Goal: Entertainment & Leisure: Consume media (video, audio)

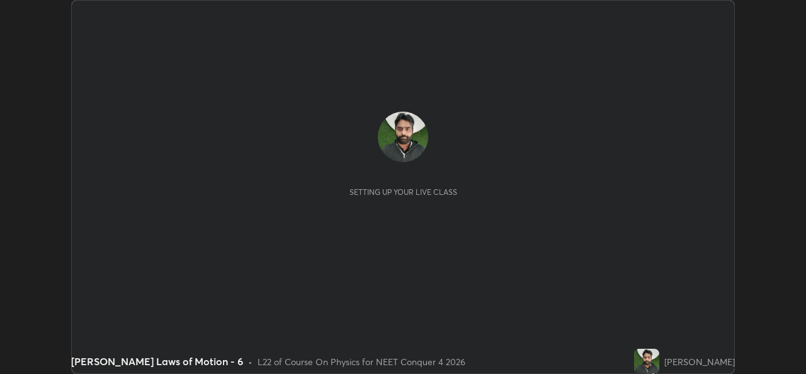
scroll to position [374, 806]
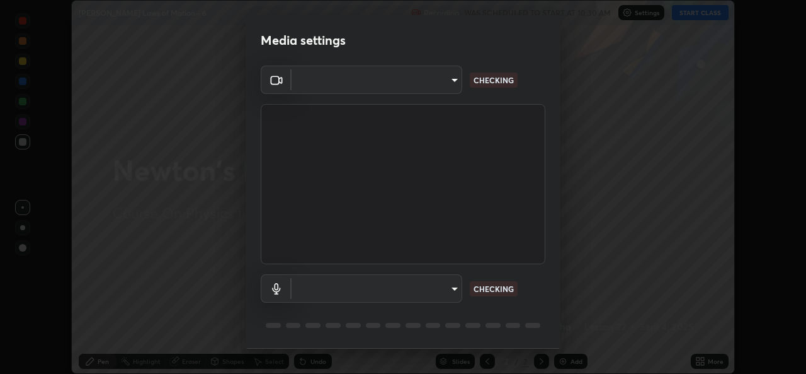
type input "b4951f90531da0d842cdcd629816b7b2be3c5c01230d926a2f210d32d9644bff"
type input "99848f2a9d109760ec62b66e2f255c73a791916cfc686045695a6d5e2156f403"
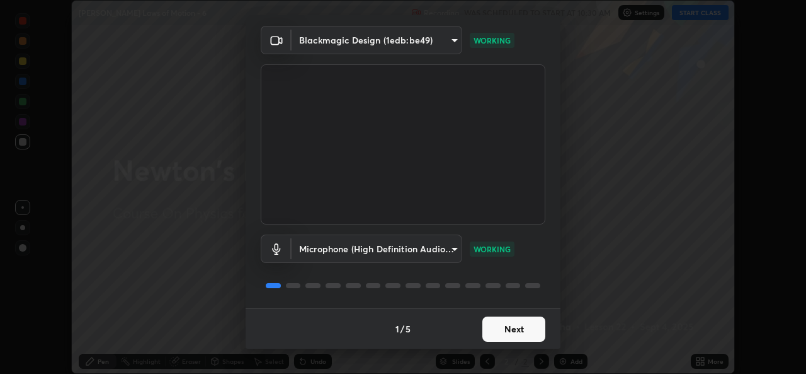
click at [513, 334] on button "Next" at bounding box center [513, 328] width 63 height 25
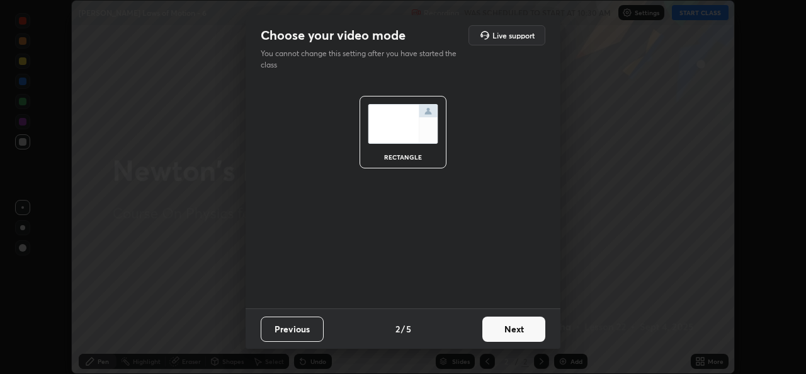
click at [513, 331] on button "Next" at bounding box center [513, 328] width 63 height 25
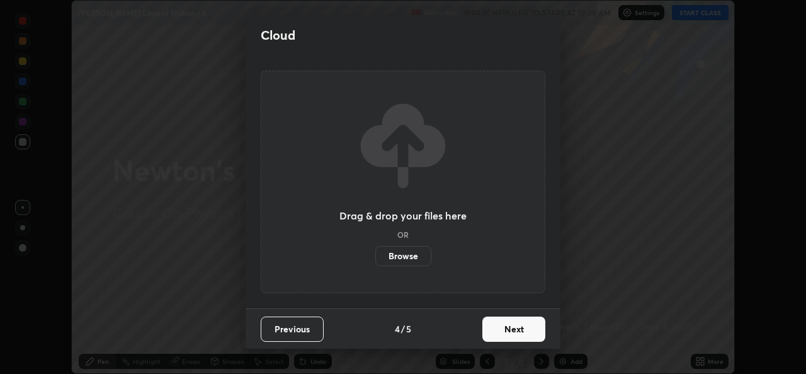
click at [513, 326] on button "Next" at bounding box center [513, 328] width 63 height 25
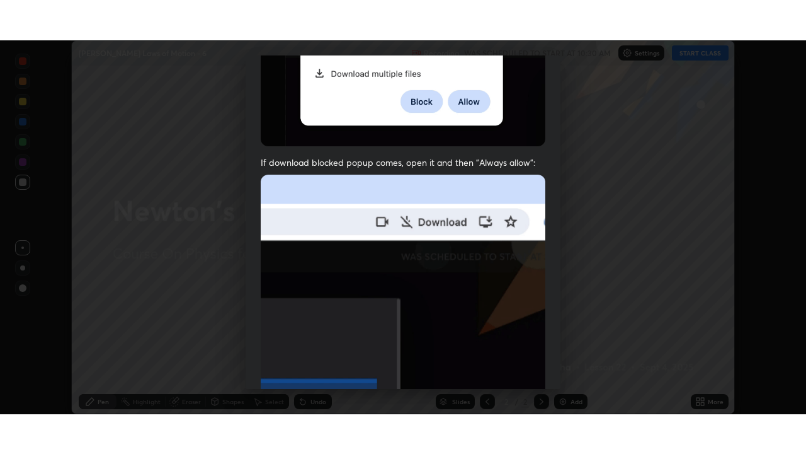
scroll to position [297, 0]
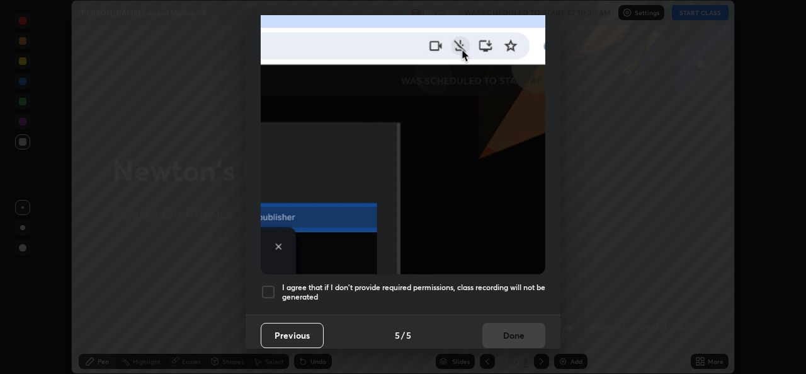
click at [517, 282] on h5 "I agree that if I don't provide required permissions, class recording will not …" at bounding box center [413, 292] width 263 height 20
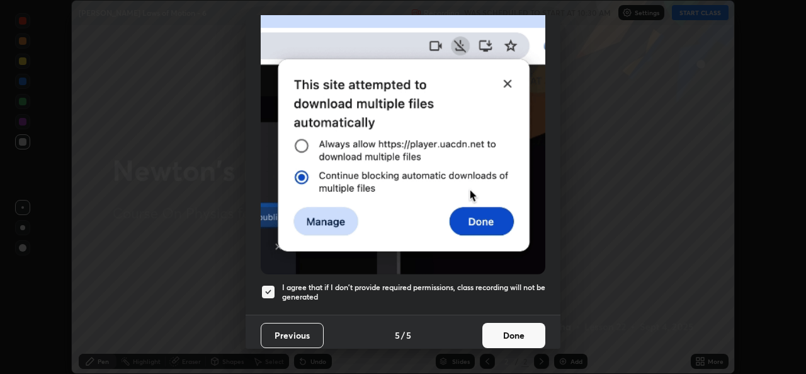
click at [518, 329] on button "Done" at bounding box center [513, 335] width 63 height 25
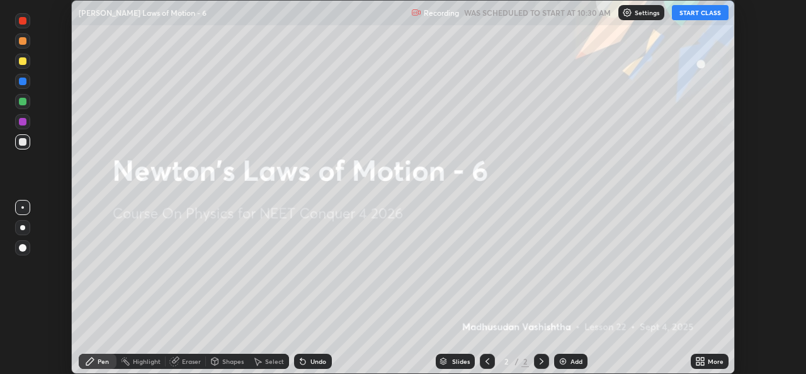
click at [695, 9] on button "START CLASS" at bounding box center [700, 12] width 57 height 15
click at [568, 365] on div "Add" at bounding box center [570, 360] width 33 height 15
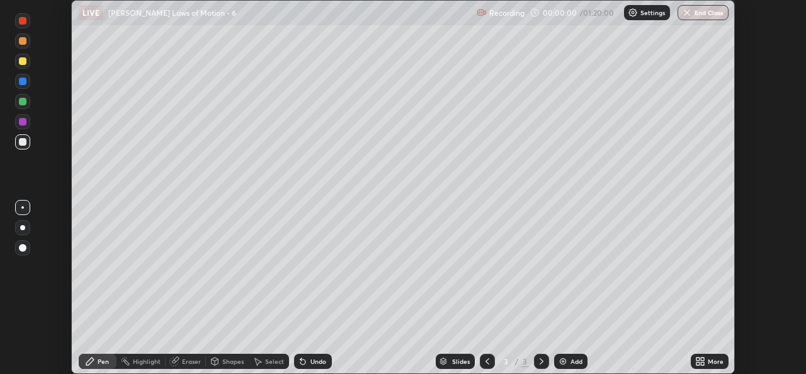
click at [699, 360] on icon at bounding box center [698, 358] width 3 height 3
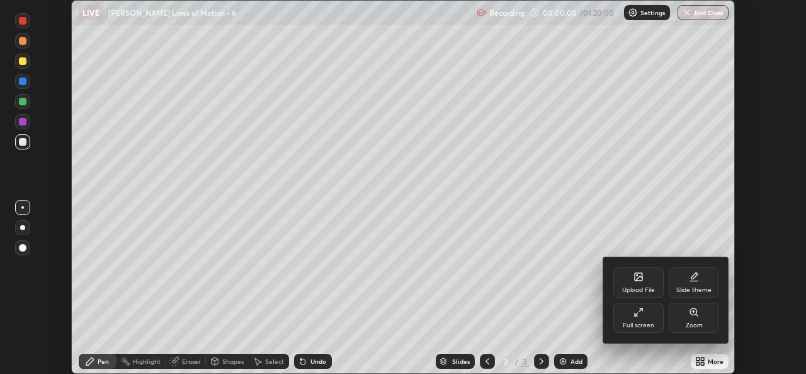
click at [631, 311] on div "Full screen" at bounding box center [639, 317] width 50 height 30
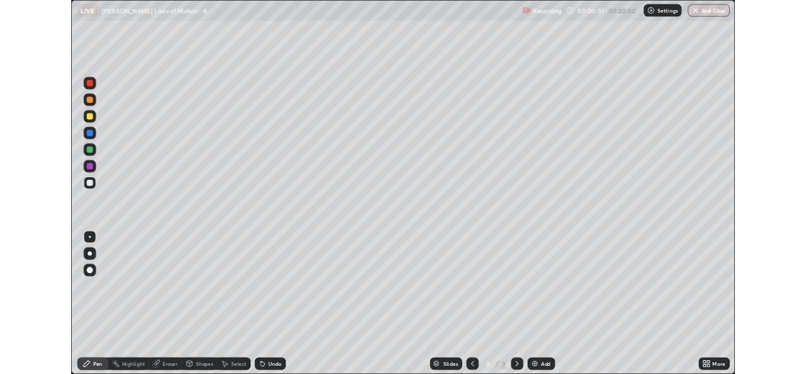
scroll to position [454, 806]
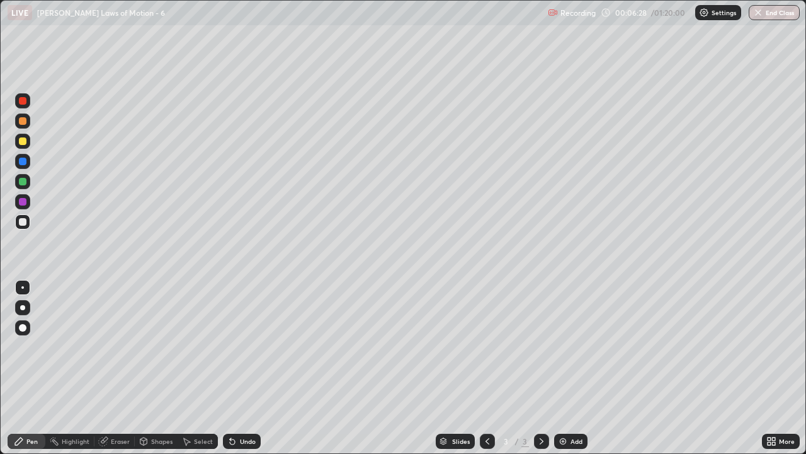
click at [564, 373] on img at bounding box center [563, 441] width 10 height 10
click at [120, 373] on div "Eraser" at bounding box center [120, 441] width 19 height 6
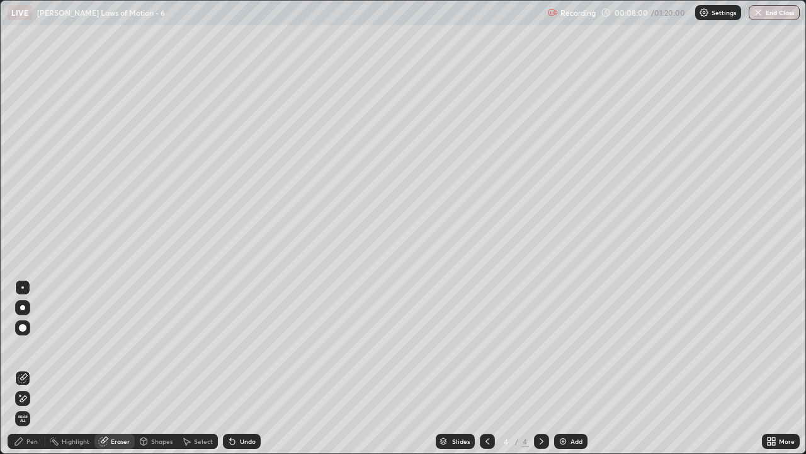
click at [35, 373] on div "Pen" at bounding box center [31, 441] width 11 height 6
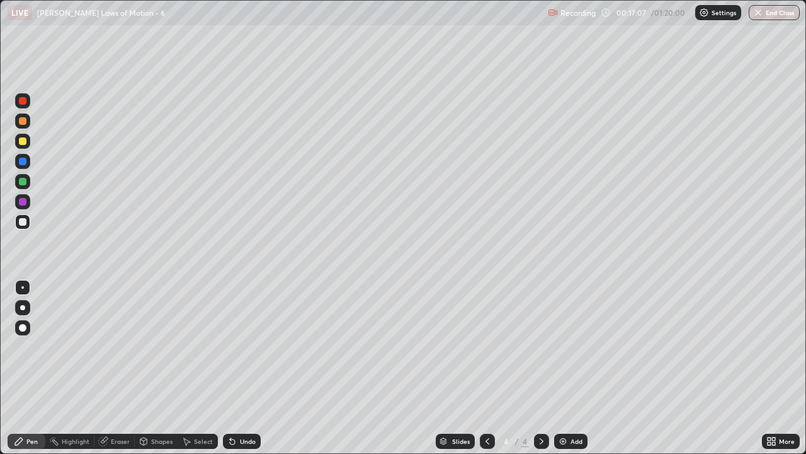
click at [486, 373] on div at bounding box center [487, 440] width 15 height 15
click at [540, 373] on icon at bounding box center [542, 441] width 4 height 6
click at [573, 373] on div "Add" at bounding box center [577, 441] width 12 height 6
click at [120, 373] on div "Eraser" at bounding box center [120, 441] width 19 height 6
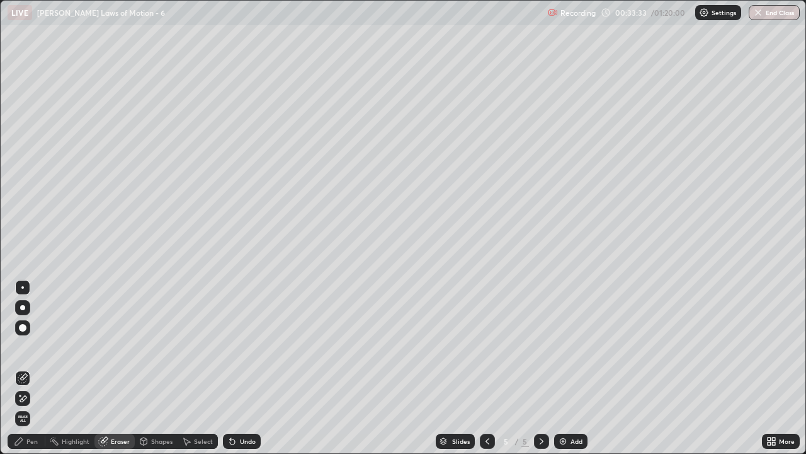
click at [24, 373] on div "Pen" at bounding box center [27, 440] width 38 height 15
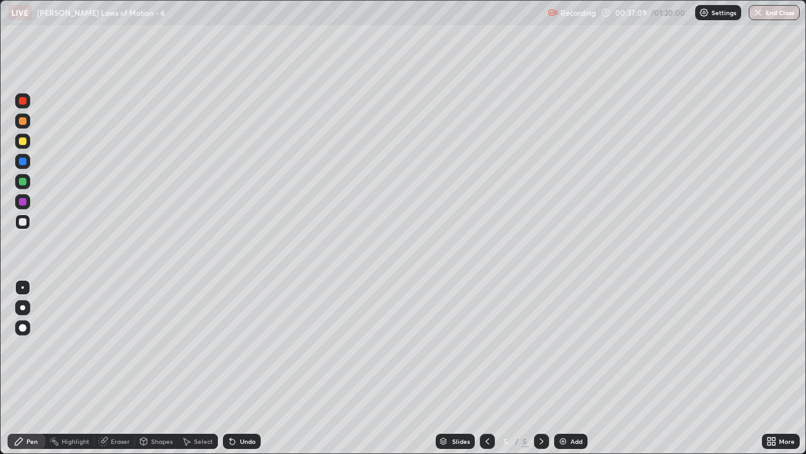
click at [565, 373] on img at bounding box center [563, 441] width 10 height 10
click at [563, 373] on img at bounding box center [563, 441] width 10 height 10
click at [487, 373] on icon at bounding box center [487, 441] width 10 height 10
click at [484, 373] on div at bounding box center [487, 440] width 15 height 15
click at [483, 373] on div at bounding box center [487, 440] width 15 height 25
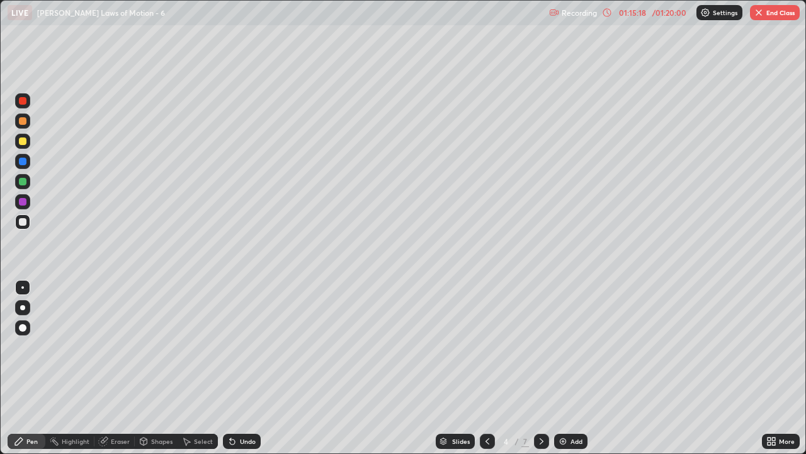
click at [786, 16] on button "End Class" at bounding box center [775, 12] width 50 height 15
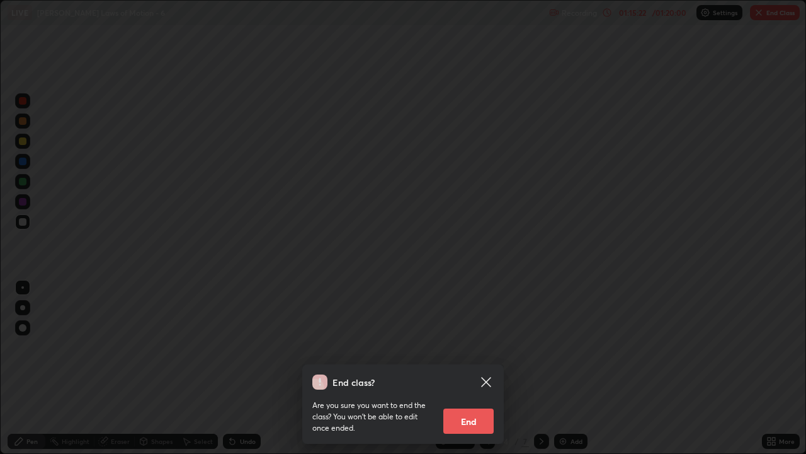
click at [481, 373] on button "End" at bounding box center [468, 420] width 50 height 25
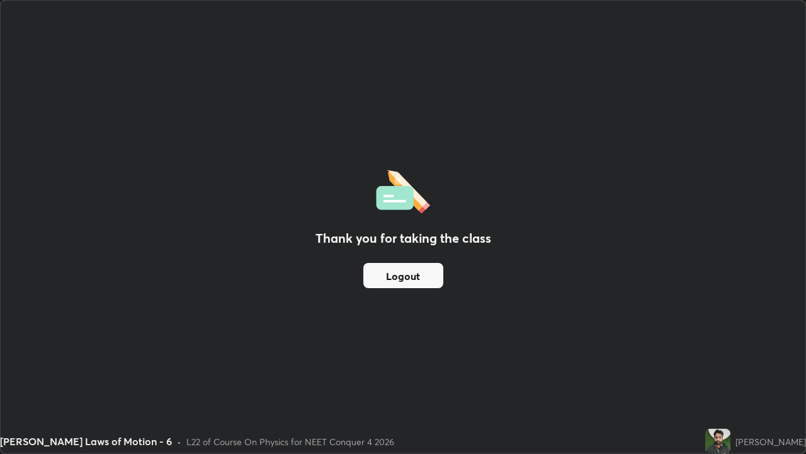
click at [579, 335] on div "Thank you for taking the class Logout" at bounding box center [403, 227] width 805 height 452
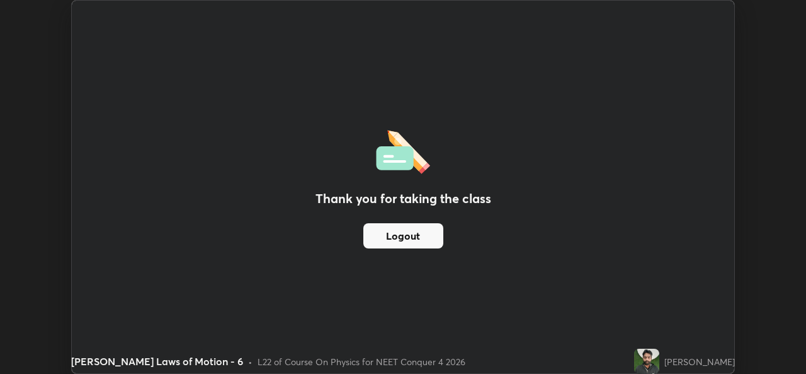
scroll to position [62616, 62183]
